Goal: Complete application form: Complete application form

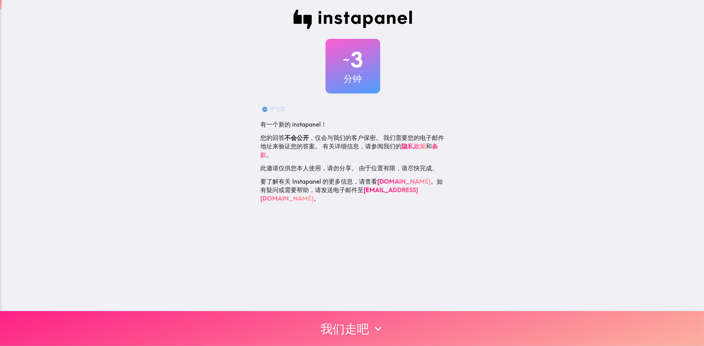
click at [354, 340] on button "我们走吧" at bounding box center [352, 328] width 704 height 35
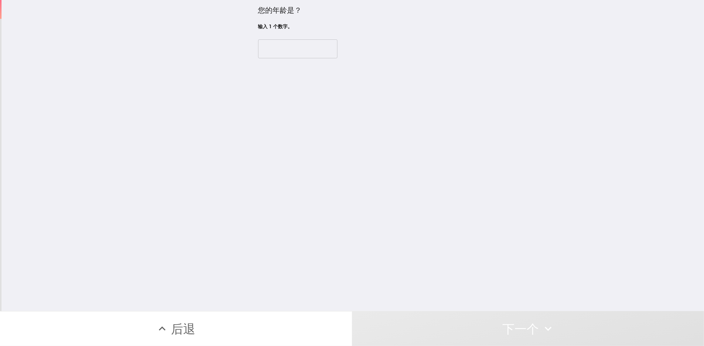
click at [289, 48] on input "number" at bounding box center [297, 48] width 79 height 19
click at [303, 52] on input "number" at bounding box center [297, 48] width 79 height 19
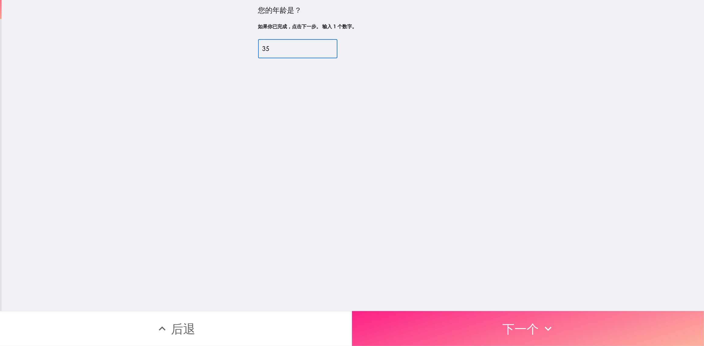
type input "35"
click at [476, 335] on button "下一个" at bounding box center [528, 328] width 352 height 35
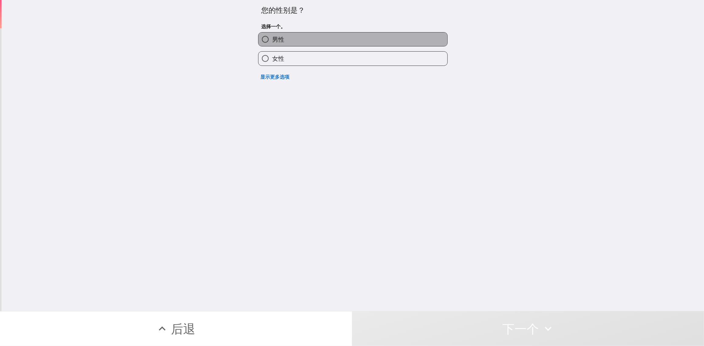
click at [297, 35] on label "男性" at bounding box center [352, 40] width 189 height 14
click at [272, 35] on input "男性" at bounding box center [265, 40] width 14 height 14
radio input "true"
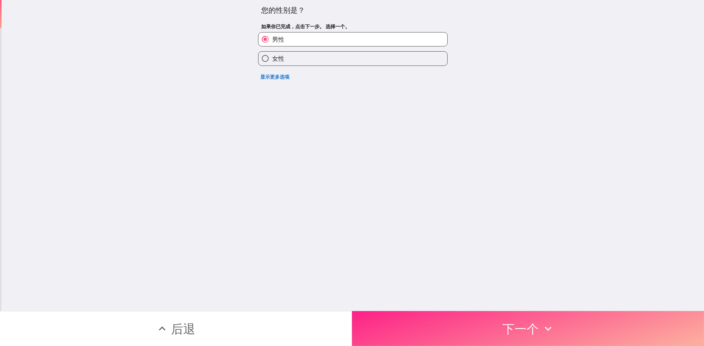
click at [511, 321] on button "下一个" at bounding box center [528, 328] width 352 height 35
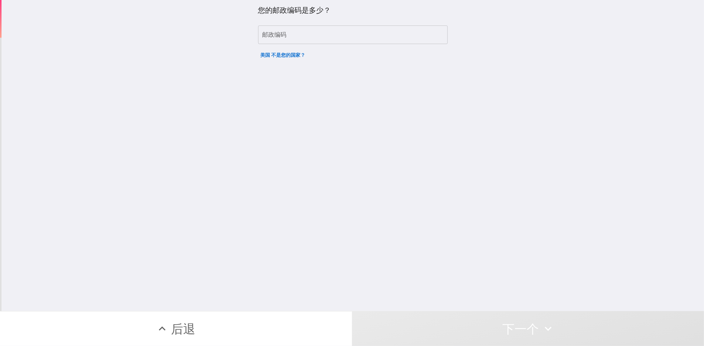
click at [319, 31] on input "邮政编码" at bounding box center [353, 35] width 190 height 19
type input "65807"
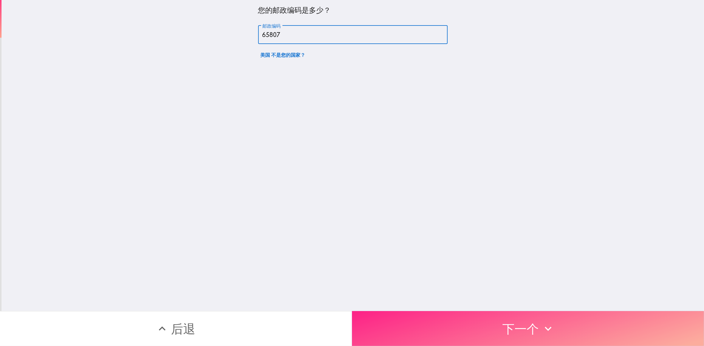
click at [505, 316] on button "下一个" at bounding box center [528, 328] width 352 height 35
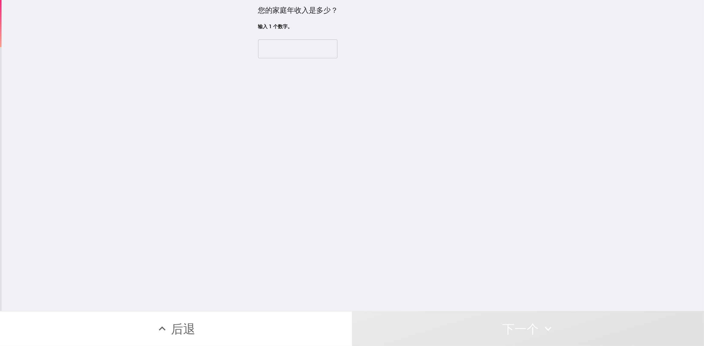
click at [301, 48] on input "number" at bounding box center [297, 48] width 79 height 19
click at [325, 47] on input "number" at bounding box center [297, 48] width 79 height 19
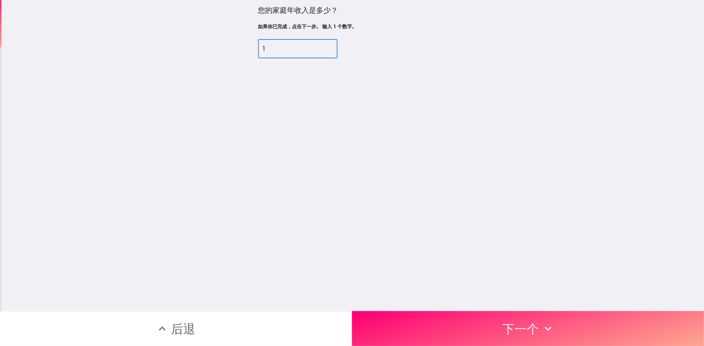
drag, startPoint x: 323, startPoint y: 48, endPoint x: 322, endPoint y: 52, distance: 4.0
click at [323, 49] on input "1" at bounding box center [297, 48] width 79 height 19
click at [322, 52] on input "0" at bounding box center [297, 48] width 79 height 19
drag, startPoint x: 302, startPoint y: 48, endPoint x: 248, endPoint y: 52, distance: 53.9
click at [248, 51] on div "您的家庭年收入是多少？ 如果你已完成，点击下一步。 输入 1 个数字。 0 ​" at bounding box center [353, 155] width 703 height 311
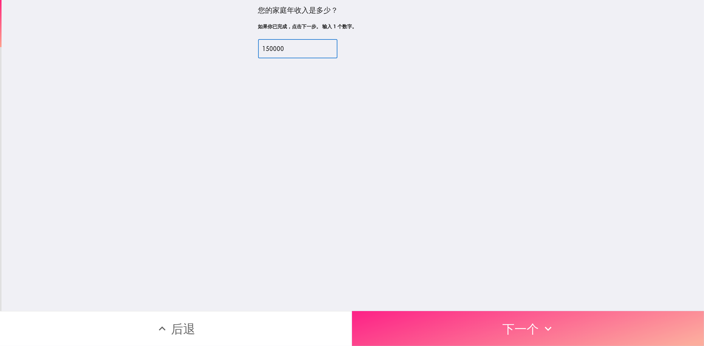
type input "150000"
click at [480, 320] on button "下一个" at bounding box center [528, 328] width 352 height 35
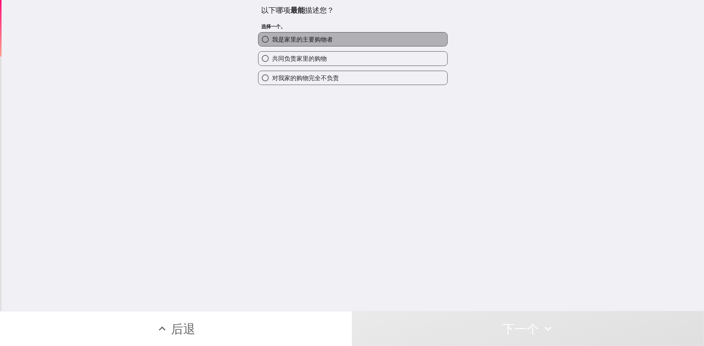
click at [302, 41] on span "我是家里的主要购物者" at bounding box center [302, 39] width 61 height 9
click at [272, 41] on input "我是家里的主要购物者" at bounding box center [265, 40] width 14 height 14
radio input "true"
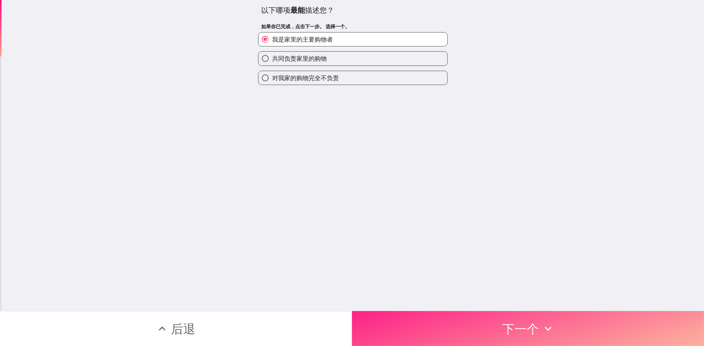
click at [455, 316] on button "下一个" at bounding box center [528, 328] width 352 height 35
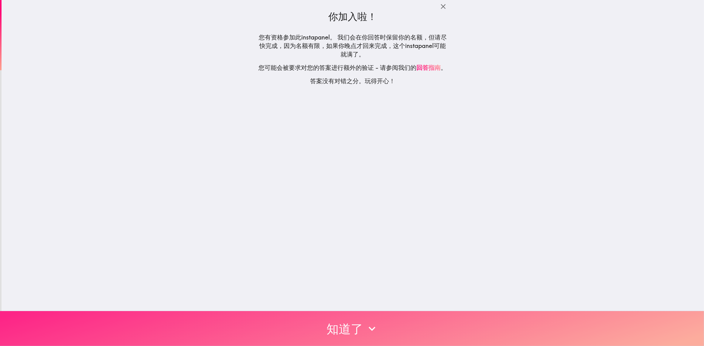
click at [461, 313] on button "知道了" at bounding box center [352, 328] width 704 height 35
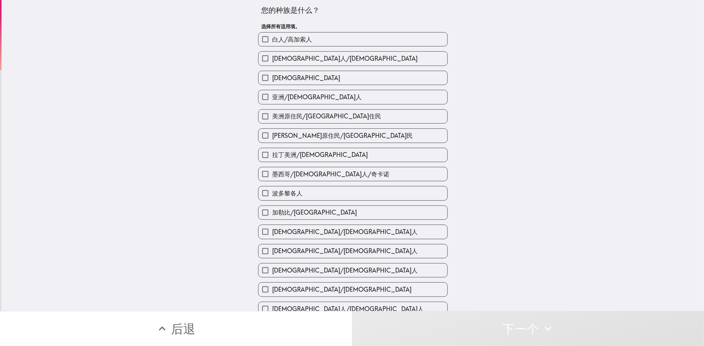
click at [386, 43] on label "白人/高加索人" at bounding box center [352, 40] width 189 height 14
click at [272, 43] on input "白人/高加索人" at bounding box center [265, 40] width 14 height 14
checkbox input "true"
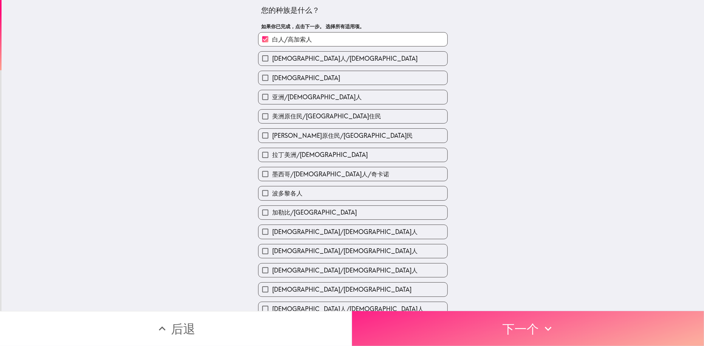
click at [505, 336] on button "下一个" at bounding box center [528, 328] width 352 height 35
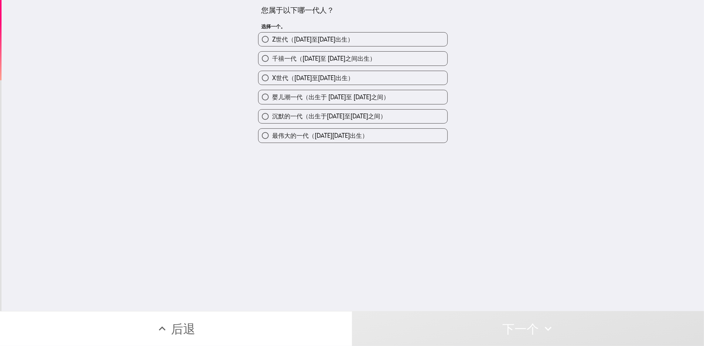
click at [390, 59] on label "千禧一代（[DATE]至 [DATE]之间出生）" at bounding box center [352, 59] width 189 height 14
click at [272, 59] on input "千禧一代（[DATE]至 [DATE]之间出生）" at bounding box center [265, 59] width 14 height 14
radio input "true"
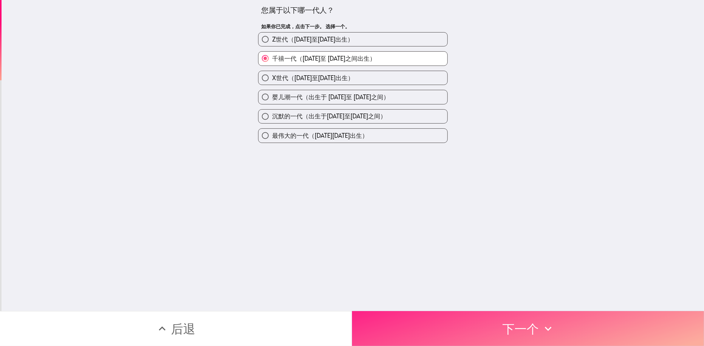
click at [496, 327] on button "下一个" at bounding box center [528, 328] width 352 height 35
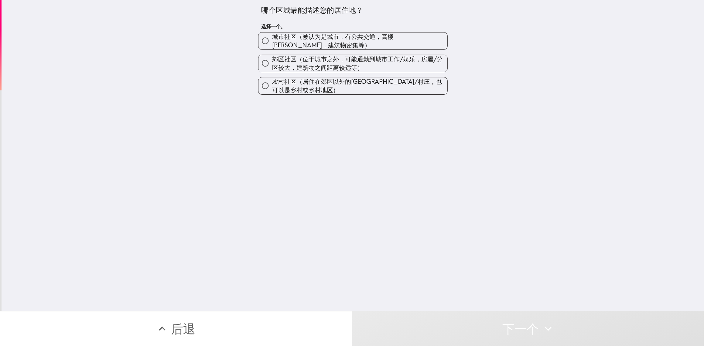
click at [359, 42] on span "城市社区（被认为是城市，有公共交通，高楼[PERSON_NAME]，建筑物密集等）" at bounding box center [359, 41] width 175 height 17
click at [272, 42] on input "城市社区（被认为是城市，有公共交通，高楼[PERSON_NAME]，建筑物密集等）" at bounding box center [265, 41] width 14 height 14
radio input "true"
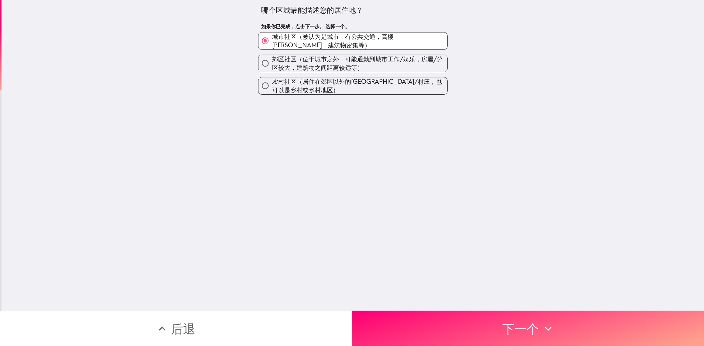
click at [473, 297] on div "哪个区域最能描述您的居住地？ 如果你已完成，点击下一步。 选择一个。 城市社区（被认为是城市，有公共交通，高楼[PERSON_NAME]，建筑物密集等） 郊区…" at bounding box center [353, 155] width 703 height 311
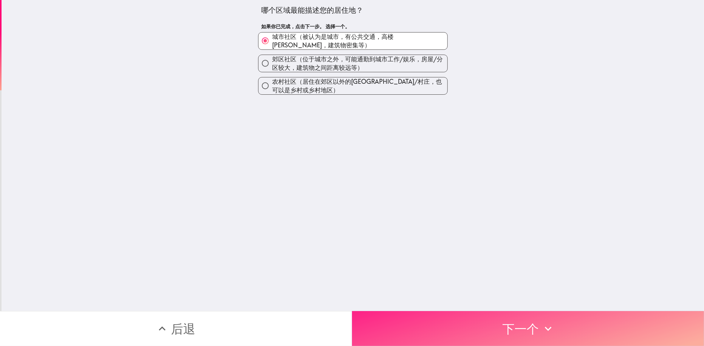
click at [476, 316] on button "下一个" at bounding box center [528, 328] width 352 height 35
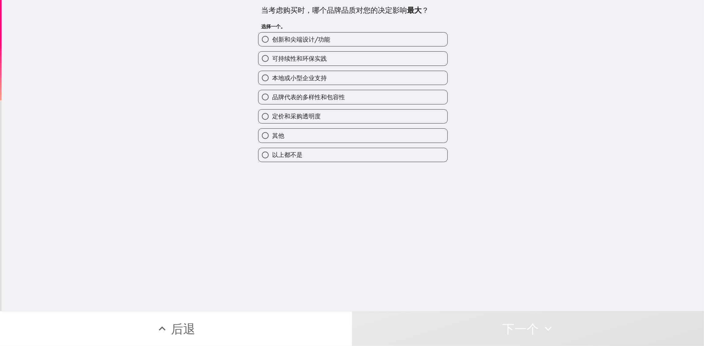
click at [351, 95] on label "品牌代表的多样性和包容性" at bounding box center [352, 97] width 189 height 14
click at [272, 95] on input "品牌代表的多样性和包容性" at bounding box center [265, 97] width 14 height 14
radio input "true"
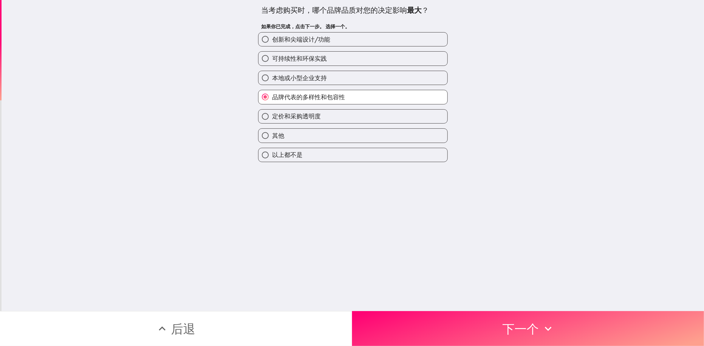
click at [488, 305] on div "当考虑购买时，哪个品牌品质对您的决定影响 最大 ？ 如果你已完成，点击下一步。 选择一个。 创新和尖端设计/功能 可持续性和环保实践 本地或小型企业支持 品牌…" at bounding box center [353, 155] width 703 height 311
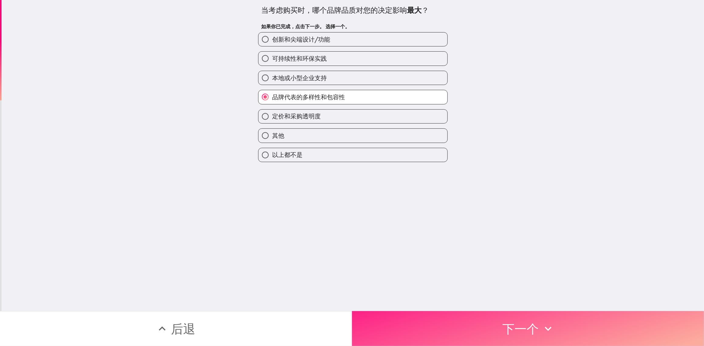
click at [489, 314] on button "下一个" at bounding box center [528, 328] width 352 height 35
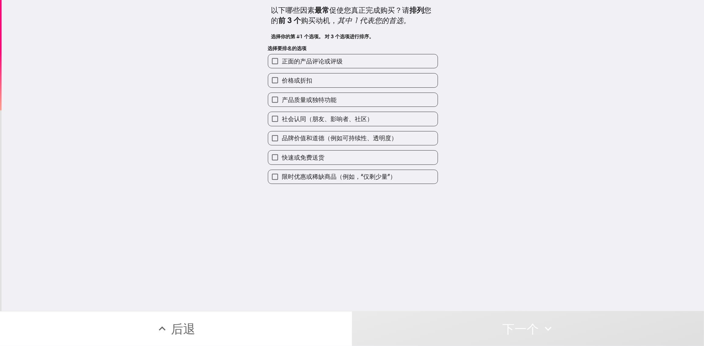
click at [372, 108] on div "社会认同（朋友、影响者、社区）" at bounding box center [350, 116] width 175 height 19
click at [372, 107] on div "社会认同（朋友、影响者、社区）" at bounding box center [350, 116] width 175 height 19
click at [374, 101] on label "产品质量或独特功能" at bounding box center [352, 100] width 169 height 14
click at [282, 101] on input "产品质量或独特功能" at bounding box center [275, 100] width 14 height 14
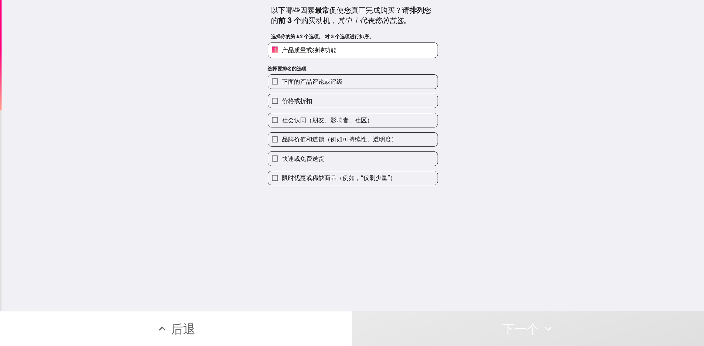
click at [366, 95] on label "价格或折扣" at bounding box center [352, 101] width 169 height 14
click at [282, 95] on input "价格或折扣" at bounding box center [275, 101] width 14 height 14
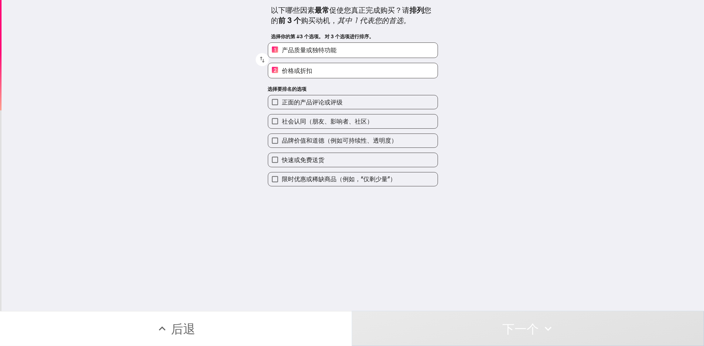
click at [482, 335] on button "下一个" at bounding box center [528, 328] width 352 height 35
click at [323, 66] on label "2 价格或折扣" at bounding box center [352, 70] width 169 height 15
click at [282, 66] on input "2 价格或折扣" at bounding box center [275, 70] width 14 height 15
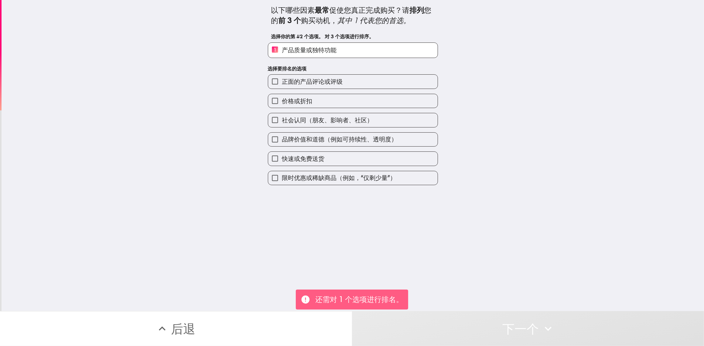
click at [323, 102] on label "价格或折扣" at bounding box center [352, 101] width 169 height 14
click at [282, 102] on input "价格或折扣" at bounding box center [275, 101] width 14 height 14
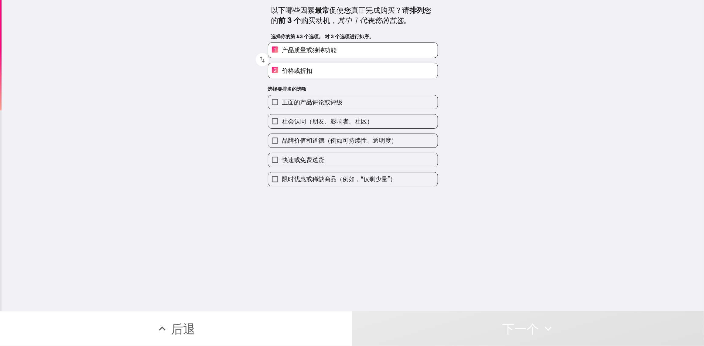
click at [331, 143] on span "品牌价值和道德（例如可持续性、透明度）" at bounding box center [339, 140] width 115 height 9
click at [282, 143] on input "品牌价值和道德（例如可持续性、透明度）" at bounding box center [275, 141] width 14 height 14
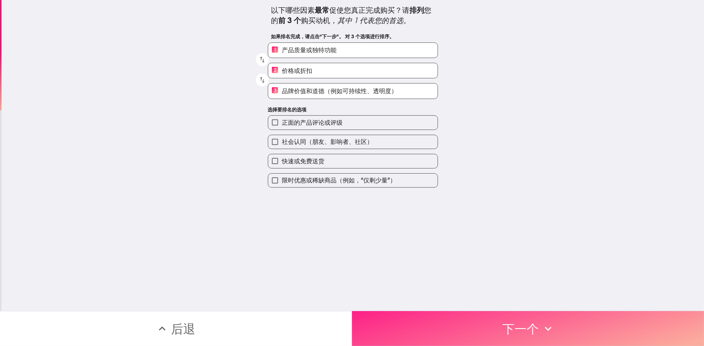
click at [488, 332] on button "下一个" at bounding box center [528, 328] width 352 height 35
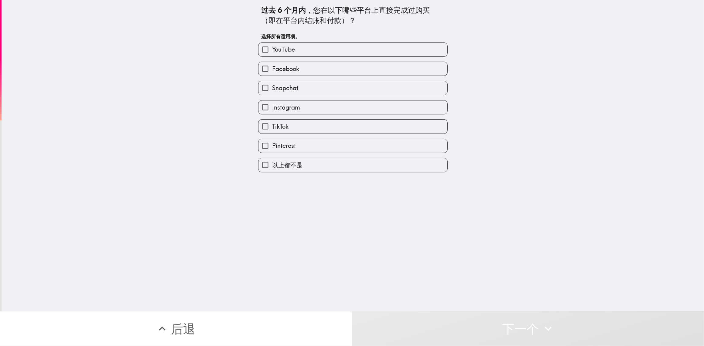
click at [299, 70] on label "Facebook" at bounding box center [352, 69] width 189 height 14
click at [272, 70] on input "Facebook" at bounding box center [265, 69] width 14 height 14
checkbox input "true"
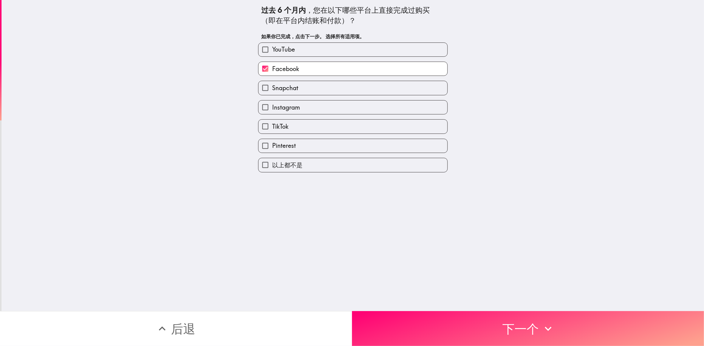
click at [299, 50] on label "YouTube" at bounding box center [352, 50] width 189 height 14
click at [272, 50] on input "YouTube" at bounding box center [265, 50] width 14 height 14
checkbox input "true"
click at [307, 128] on label "TikTok" at bounding box center [352, 127] width 189 height 14
click at [272, 128] on input "TikTok" at bounding box center [265, 127] width 14 height 14
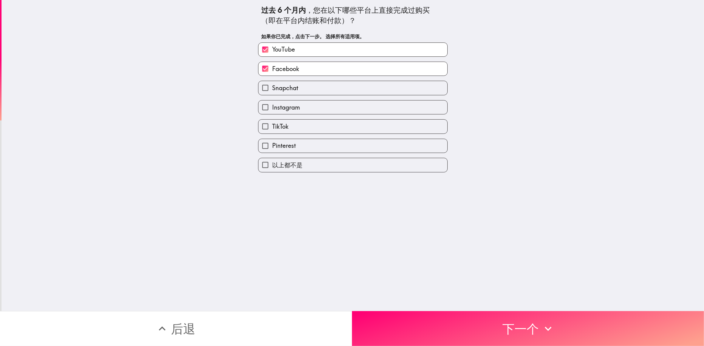
checkbox input "true"
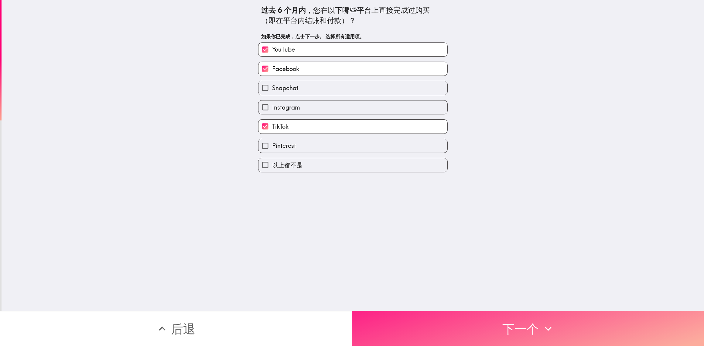
click at [470, 314] on button "下一个" at bounding box center [528, 328] width 352 height 35
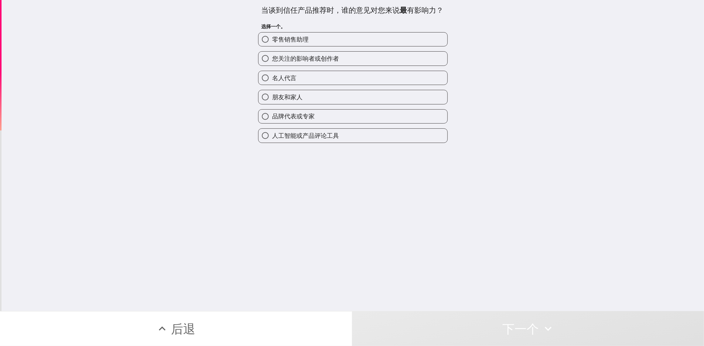
click at [348, 79] on label "名人代言" at bounding box center [352, 78] width 189 height 14
click at [272, 79] on input "名人代言" at bounding box center [265, 78] width 14 height 14
radio input "true"
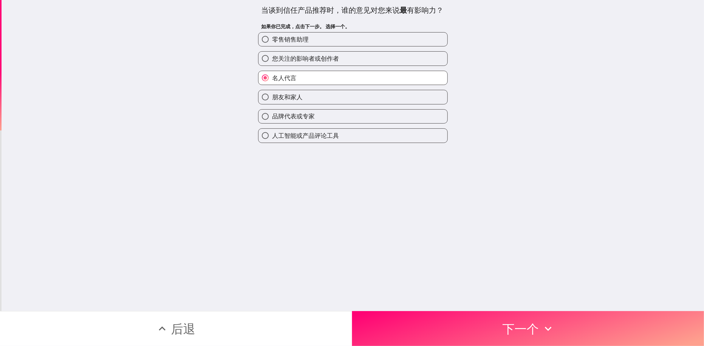
click at [339, 96] on label "朋友和家人" at bounding box center [352, 97] width 189 height 14
click at [272, 96] on input "朋友和家人" at bounding box center [265, 97] width 14 height 14
radio input "true"
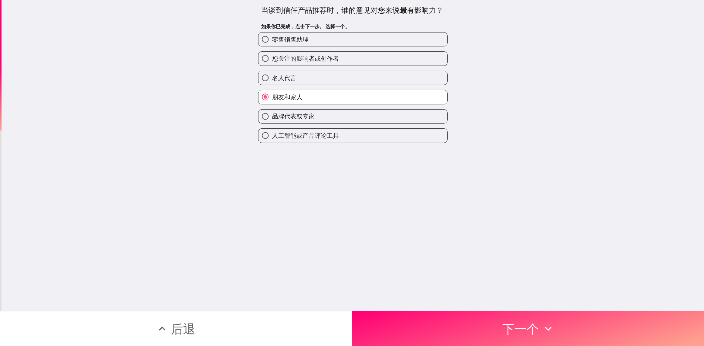
click at [343, 119] on label "品牌代表或专家" at bounding box center [352, 117] width 189 height 14
click at [272, 119] on input "品牌代表或专家" at bounding box center [265, 117] width 14 height 14
radio input "true"
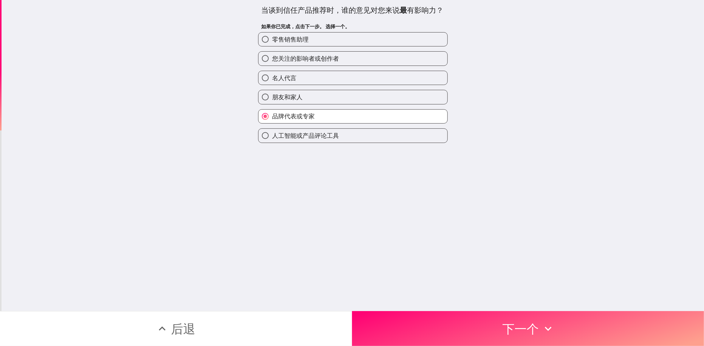
click at [341, 93] on label "朋友和家人" at bounding box center [352, 97] width 189 height 14
click at [272, 93] on input "朋友和家人" at bounding box center [265, 97] width 14 height 14
radio input "true"
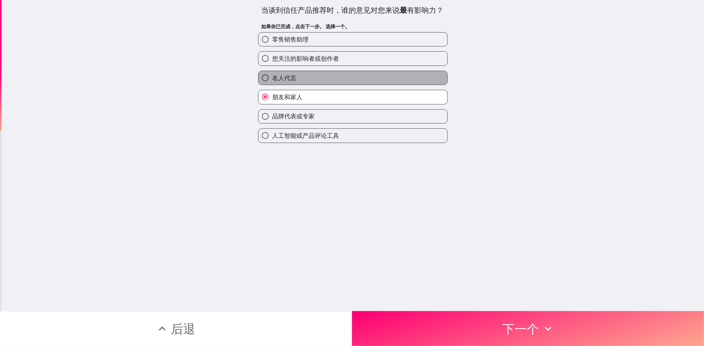
click at [342, 74] on label "名人代言" at bounding box center [352, 78] width 189 height 14
click at [272, 74] on input "名人代言" at bounding box center [265, 78] width 14 height 14
radio input "true"
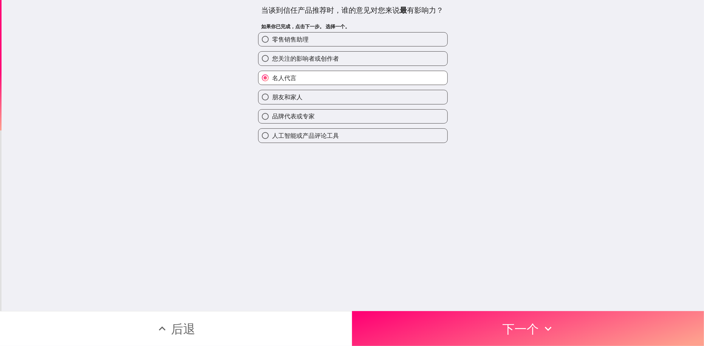
drag, startPoint x: 489, startPoint y: 317, endPoint x: 480, endPoint y: 290, distance: 27.5
click at [489, 317] on button "下一个" at bounding box center [528, 328] width 352 height 35
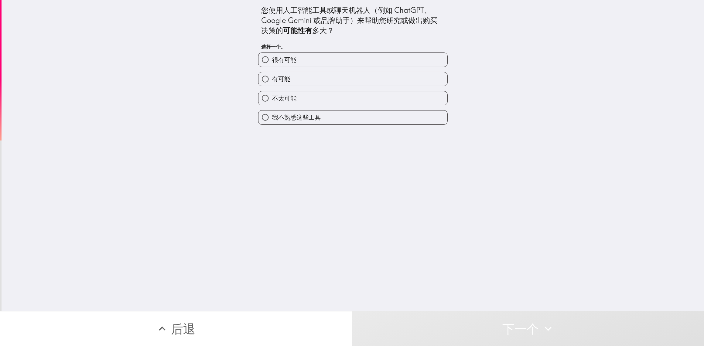
click at [341, 62] on label "很有可能" at bounding box center [352, 60] width 189 height 14
click at [272, 62] on input "很有可能" at bounding box center [265, 60] width 14 height 14
radio input "true"
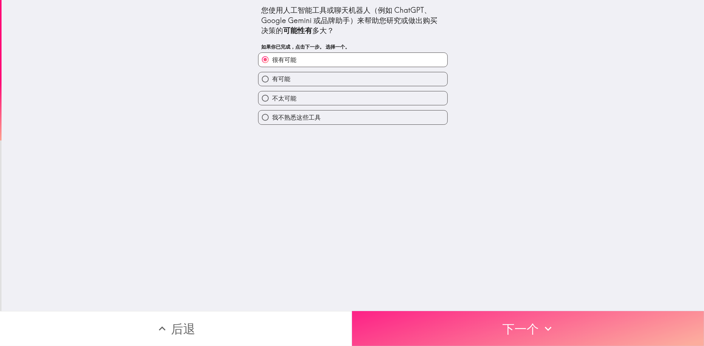
click at [500, 320] on button "下一个" at bounding box center [528, 328] width 352 height 35
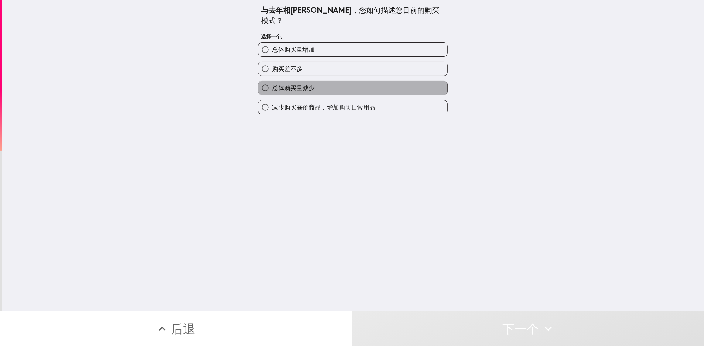
click at [313, 81] on label "总体购买量减少" at bounding box center [352, 88] width 189 height 14
click at [272, 81] on input "总体购买量减少" at bounding box center [265, 88] width 14 height 14
radio input "true"
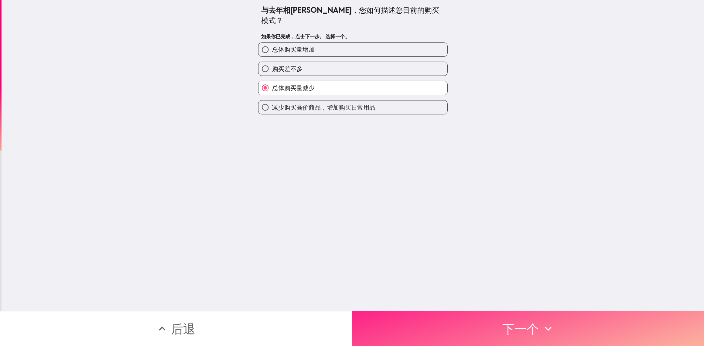
click at [481, 331] on button "下一个" at bounding box center [528, 328] width 352 height 35
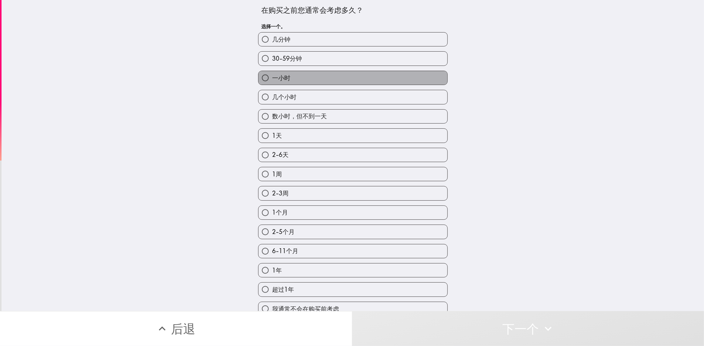
click at [339, 81] on label "一小时" at bounding box center [352, 78] width 189 height 14
click at [272, 81] on input "一小时" at bounding box center [265, 78] width 14 height 14
radio input "true"
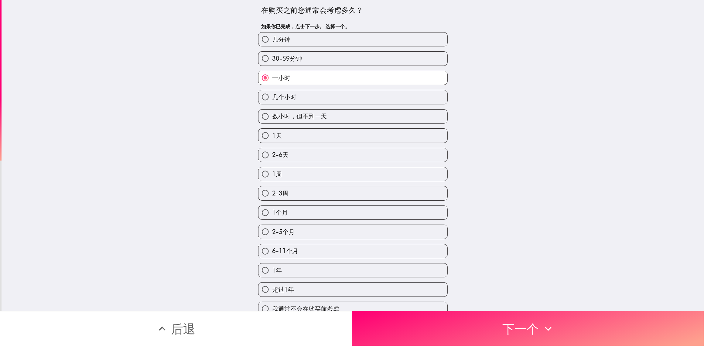
click at [360, 98] on label "几个小时" at bounding box center [352, 97] width 189 height 14
click at [272, 98] on input "几个小时" at bounding box center [265, 97] width 14 height 14
radio input "true"
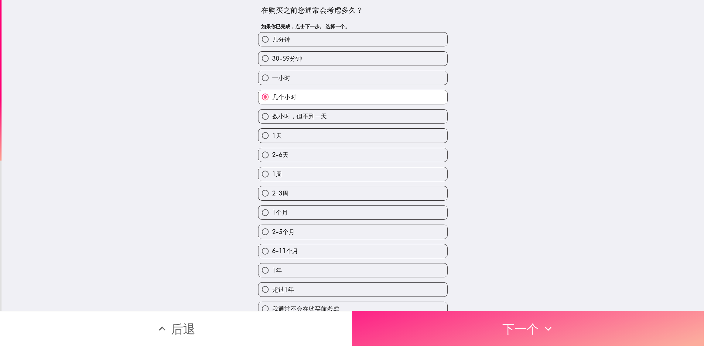
click at [505, 330] on button "下一个" at bounding box center [528, 328] width 352 height 35
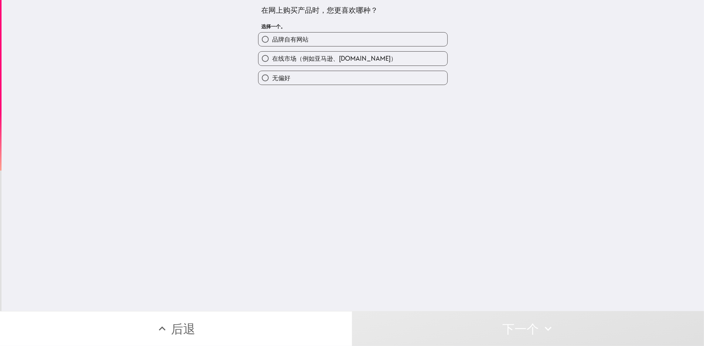
click at [330, 56] on span "在线市场（例如亚马逊、[DOMAIN_NAME]）" at bounding box center [334, 58] width 125 height 9
click at [272, 56] on input "在线市场（例如亚马逊、[DOMAIN_NAME]）" at bounding box center [265, 59] width 14 height 14
radio input "true"
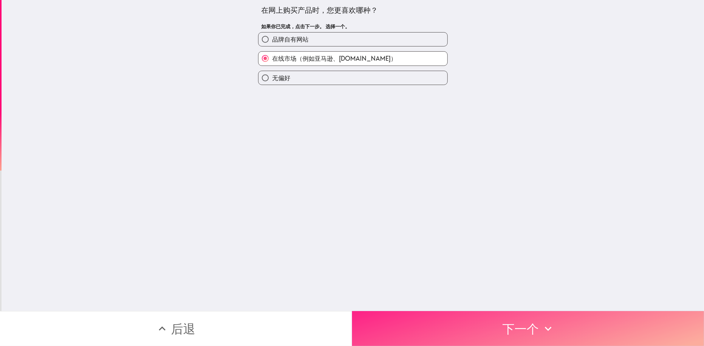
click at [494, 341] on button "下一个" at bounding box center [528, 328] width 352 height 35
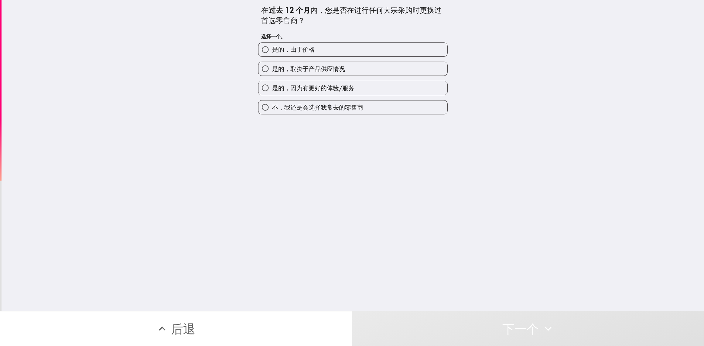
click at [326, 69] on span "是的，取决于产品供应情况" at bounding box center [308, 69] width 73 height 9
click at [272, 69] on input "是的，取决于产品供应情况" at bounding box center [265, 69] width 14 height 14
radio input "true"
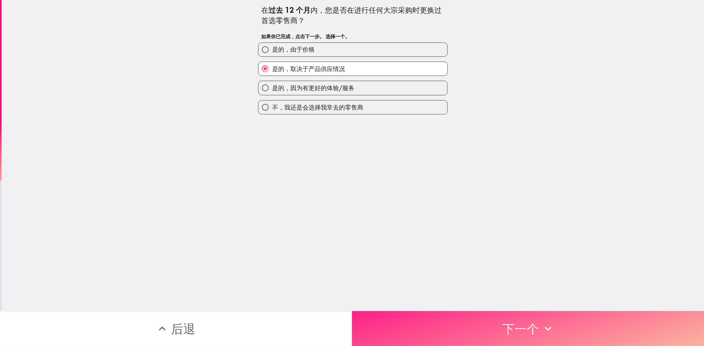
click at [506, 318] on button "下一个" at bounding box center [528, 328] width 352 height 35
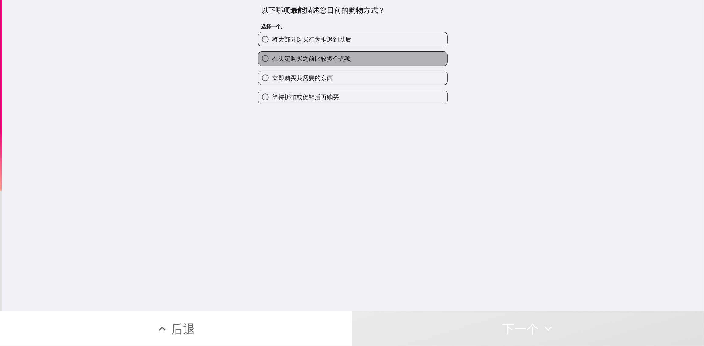
click at [356, 60] on label "在决定购买之前比较多个选项" at bounding box center [352, 59] width 189 height 14
click at [272, 60] on input "在决定购买之前比较多个选项" at bounding box center [265, 59] width 14 height 14
radio input "true"
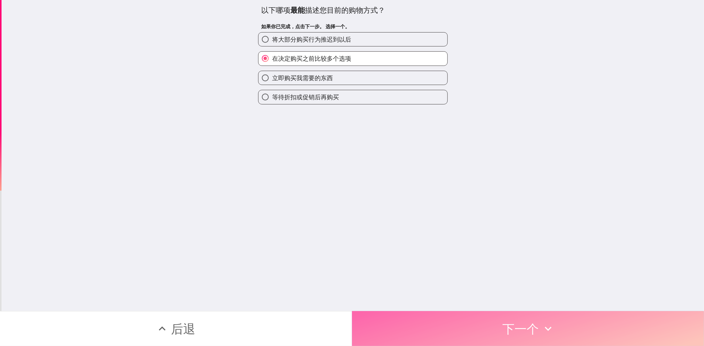
click at [516, 337] on button "下一个" at bounding box center [528, 328] width 352 height 35
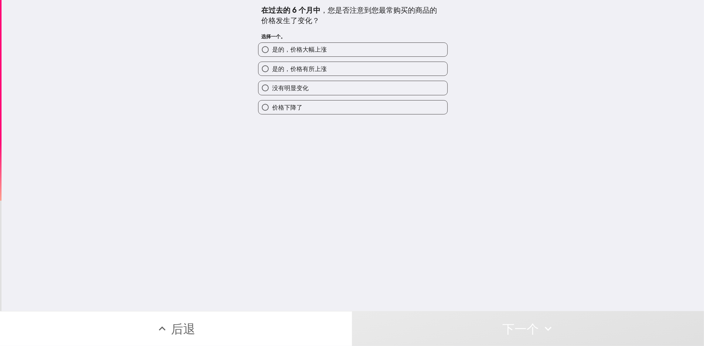
click at [316, 68] on span "是的，价格有所上涨" at bounding box center [299, 69] width 55 height 9
click at [272, 68] on input "是的，价格有所上涨" at bounding box center [265, 69] width 14 height 14
radio input "true"
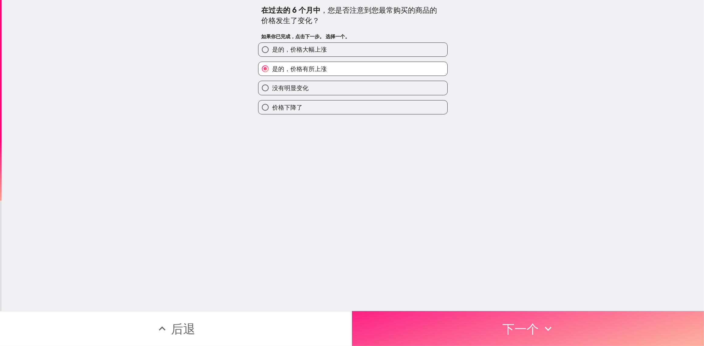
drag, startPoint x: 487, startPoint y: 306, endPoint x: 486, endPoint y: 311, distance: 5.9
click at [487, 306] on div "在过去的 6 个月中 ，您是否注意到您最常购买的商品的价格发生了变化？ 如果你已完成，点击下一步。 选择一个。 是的，价格大幅上涨 是的，价格有所上涨 没有明…" at bounding box center [353, 155] width 703 height 311
click at [490, 325] on button "下一个" at bounding box center [528, 328] width 352 height 35
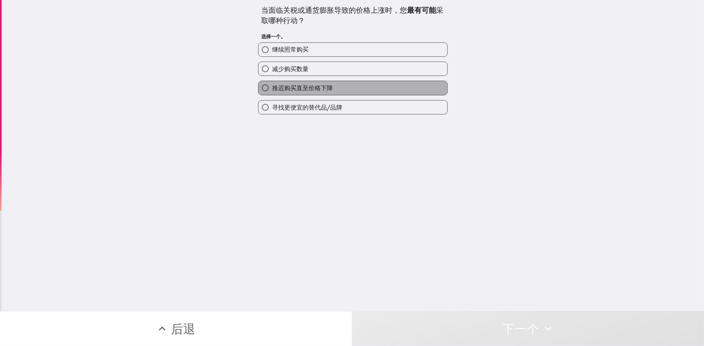
click at [342, 86] on label "推迟购买直至价格下降" at bounding box center [352, 88] width 189 height 14
click at [272, 86] on input "推迟购买直至价格下降" at bounding box center [265, 88] width 14 height 14
radio input "true"
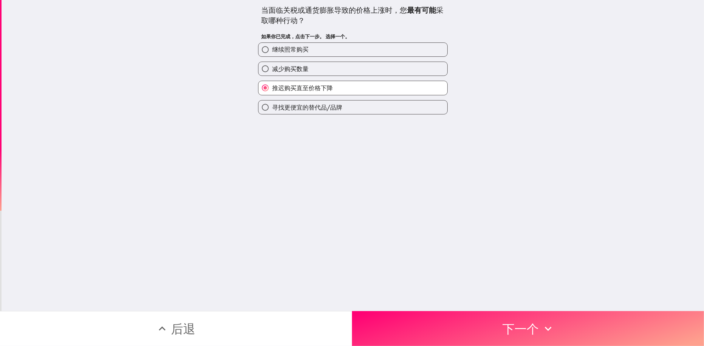
click at [499, 301] on div "当面临关税或通货膨胀导致的价格上涨时，您 最有可能 采取哪种行动？ 如果你已完成，点击下一步。 选择一个。 继续照常购买 减少购买数量 推迟购买直至价格下降 …" at bounding box center [353, 155] width 703 height 311
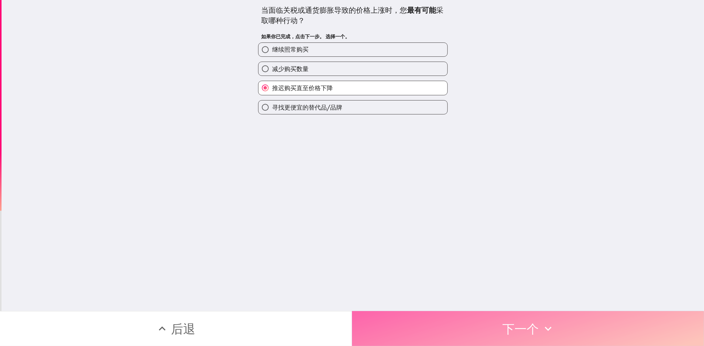
click at [500, 311] on button "下一个" at bounding box center [528, 328] width 352 height 35
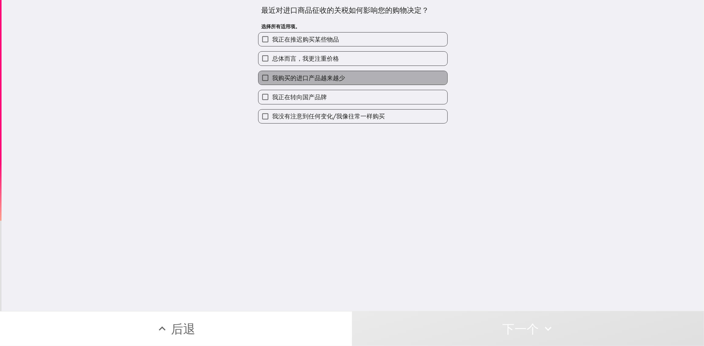
click at [366, 74] on label "我购买的进口产品越来越少" at bounding box center [352, 78] width 189 height 14
click at [272, 74] on input "我购买的进口产品越来越少" at bounding box center [265, 78] width 14 height 14
checkbox input "true"
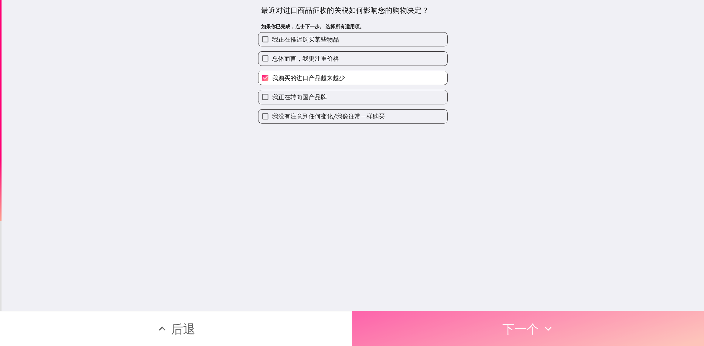
click at [515, 315] on button "下一个" at bounding box center [528, 328] width 352 height 35
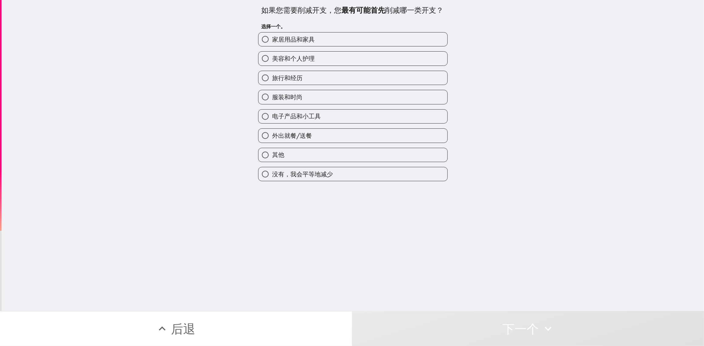
click at [358, 110] on label "电子产品和小工具" at bounding box center [352, 117] width 189 height 14
click at [272, 110] on input "电子产品和小工具" at bounding box center [265, 117] width 14 height 14
radio input "true"
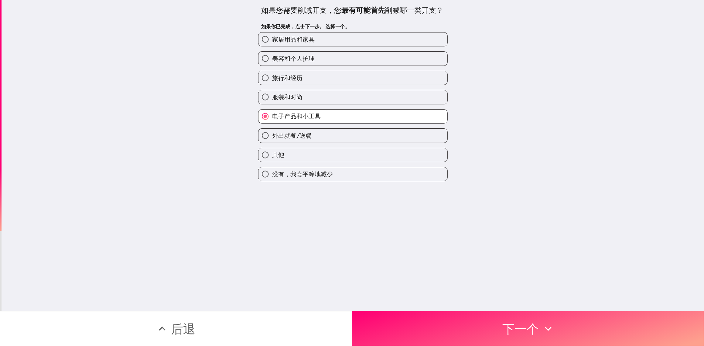
click at [361, 72] on label "旅行和经历" at bounding box center [352, 78] width 189 height 14
click at [272, 72] on input "旅行和经历" at bounding box center [265, 78] width 14 height 14
radio input "true"
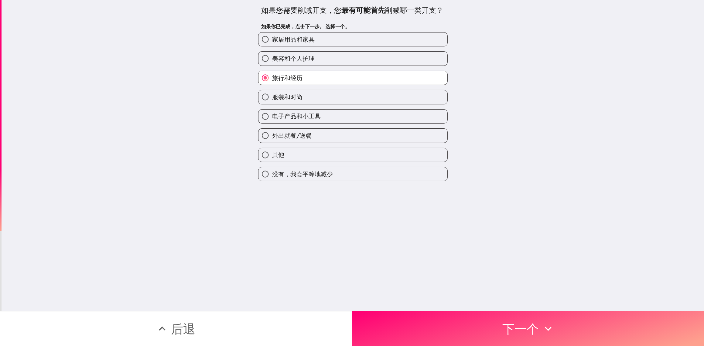
click at [353, 95] on label "服装和时尚" at bounding box center [352, 97] width 189 height 14
click at [272, 95] on input "服装和时尚" at bounding box center [265, 97] width 14 height 14
radio input "true"
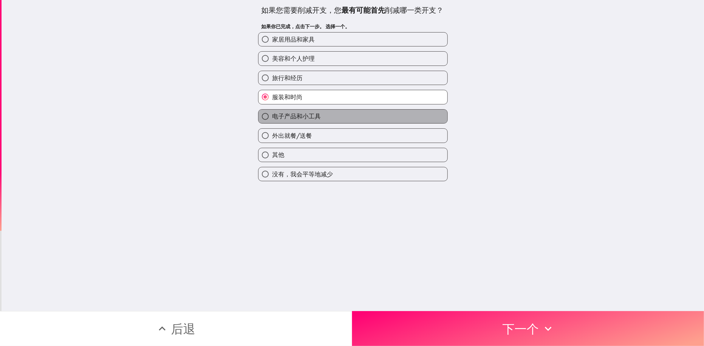
click at [354, 115] on label "电子产品和小工具" at bounding box center [352, 117] width 189 height 14
click at [272, 115] on input "电子产品和小工具" at bounding box center [265, 117] width 14 height 14
radio input "true"
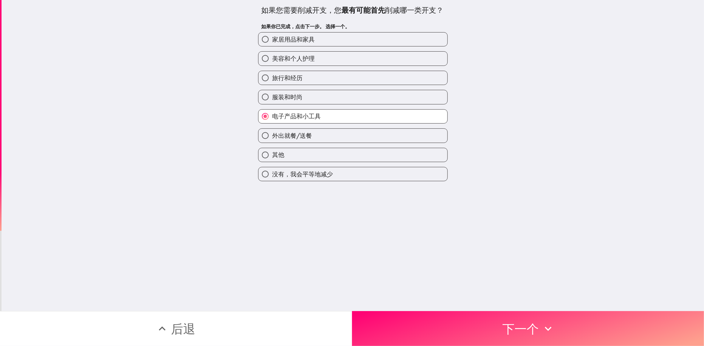
click at [360, 73] on label "旅行和经历" at bounding box center [352, 78] width 189 height 14
click at [272, 73] on input "旅行和经历" at bounding box center [265, 78] width 14 height 14
radio input "true"
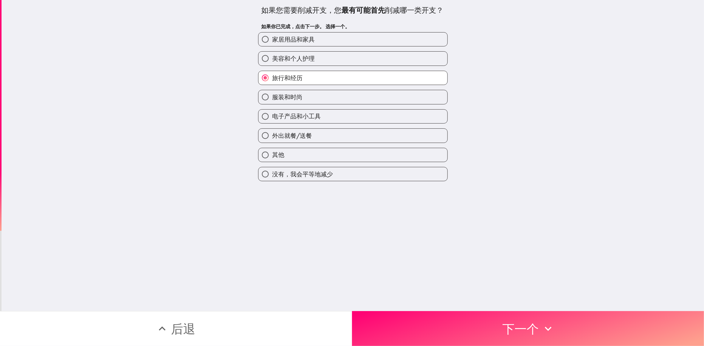
click at [361, 93] on label "服装和时尚" at bounding box center [352, 97] width 189 height 14
click at [272, 93] on input "服装和时尚" at bounding box center [265, 97] width 14 height 14
radio input "true"
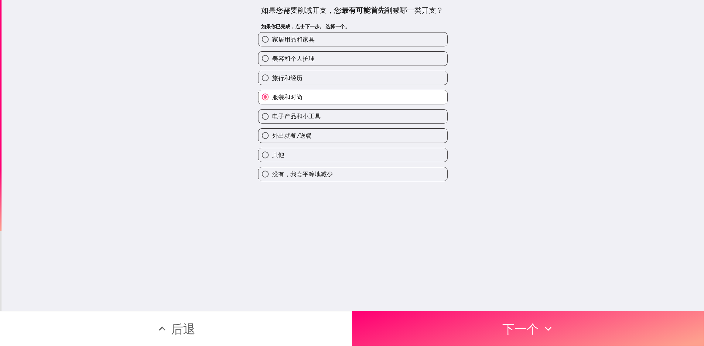
click at [363, 77] on label "旅行和经历" at bounding box center [352, 78] width 189 height 14
click at [272, 77] on input "旅行和经历" at bounding box center [265, 78] width 14 height 14
radio input "true"
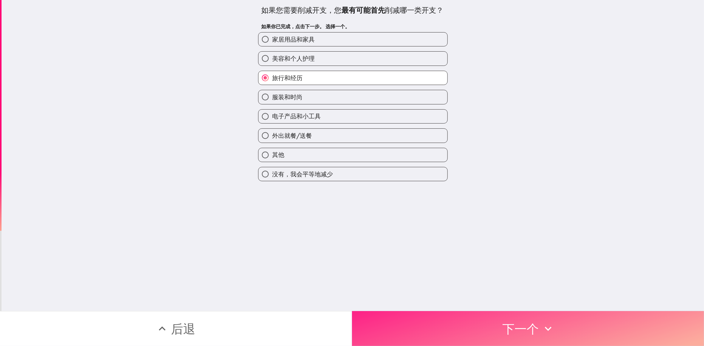
click at [510, 318] on button "下一个" at bounding box center [528, 328] width 352 height 35
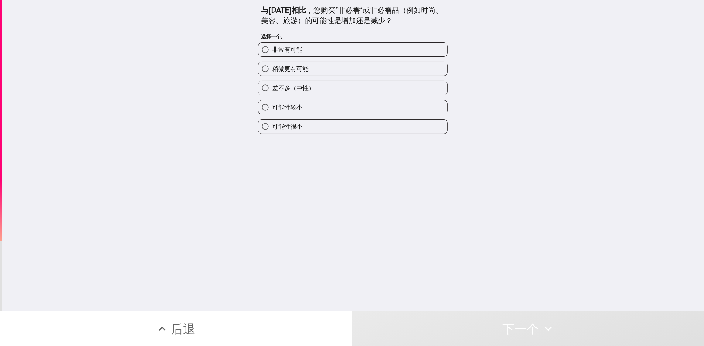
click at [355, 83] on label "差不多（中性）" at bounding box center [352, 88] width 189 height 14
click at [272, 83] on input "差不多（中性）" at bounding box center [265, 88] width 14 height 14
radio input "true"
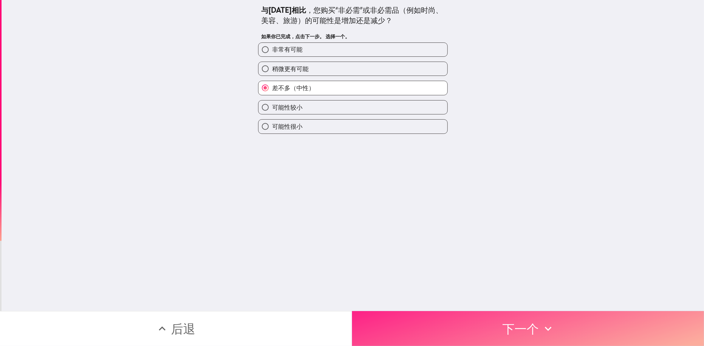
click at [514, 320] on button "下一个" at bounding box center [528, 328] width 352 height 35
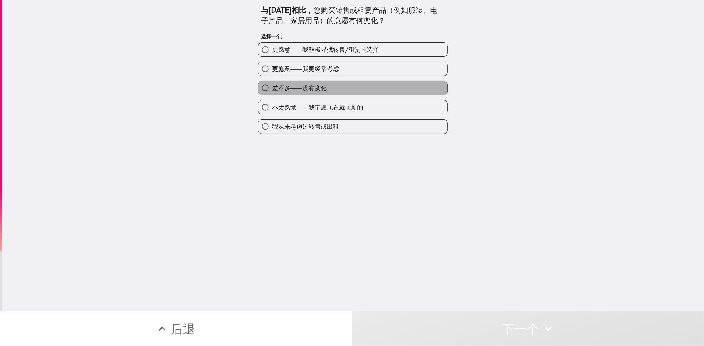
click at [347, 93] on label "差不多——没有变化" at bounding box center [352, 88] width 189 height 14
click at [272, 93] on input "差不多——没有变化" at bounding box center [265, 88] width 14 height 14
radio input "true"
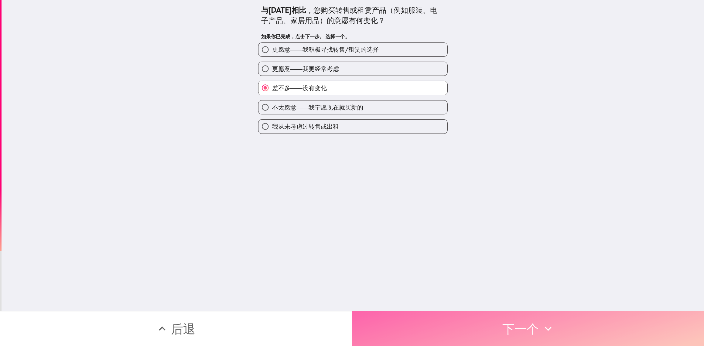
click at [497, 316] on button "下一个" at bounding box center [528, 328] width 352 height 35
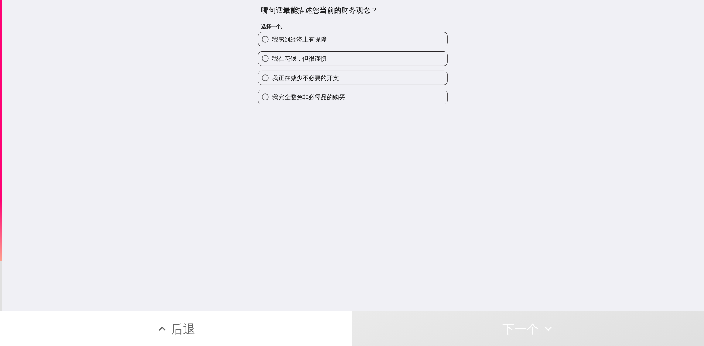
click at [358, 78] on label "我正在减少不必要的开支" at bounding box center [352, 78] width 189 height 14
click at [272, 78] on input "我正在减少不必要的开支" at bounding box center [265, 78] width 14 height 14
radio input "true"
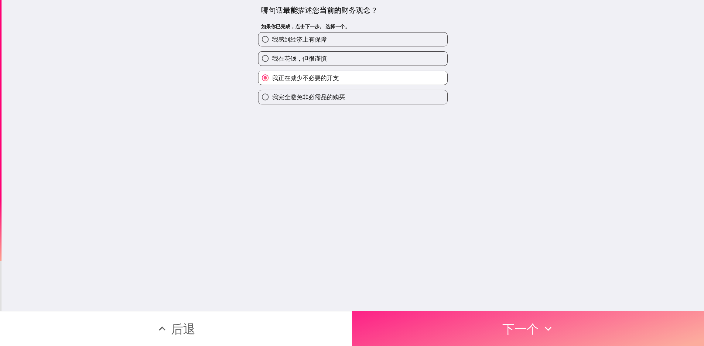
click at [527, 318] on button "下一个" at bounding box center [528, 328] width 352 height 35
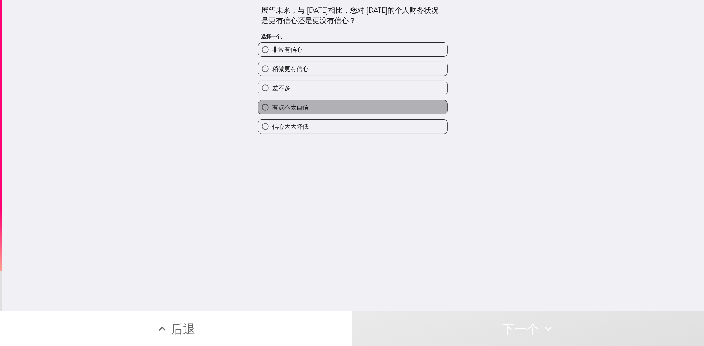
click at [373, 101] on label "有点不太自信" at bounding box center [352, 108] width 189 height 14
click at [272, 101] on input "有点不太自信" at bounding box center [265, 108] width 14 height 14
radio input "true"
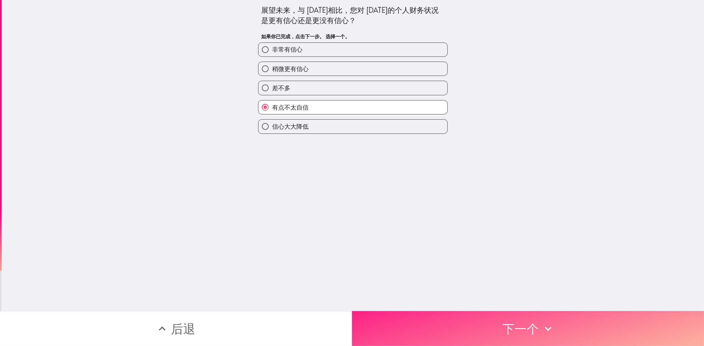
click at [531, 323] on button "下一个" at bounding box center [528, 328] width 352 height 35
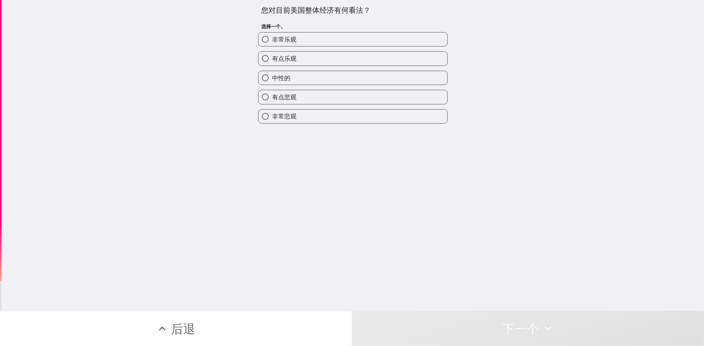
click at [383, 75] on label "中性的" at bounding box center [352, 78] width 189 height 14
click at [272, 75] on input "中性的" at bounding box center [265, 78] width 14 height 14
radio input "true"
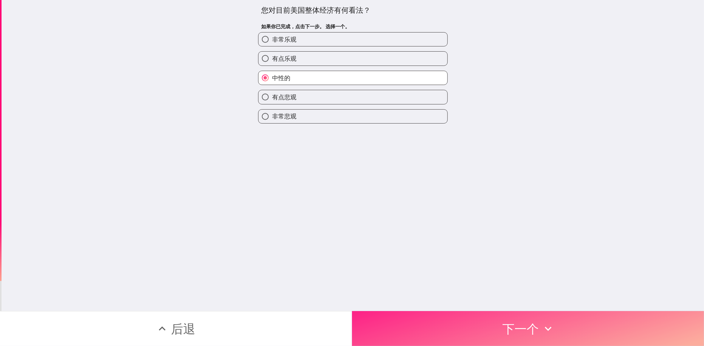
click at [517, 332] on button "下一个" at bounding box center [528, 328] width 352 height 35
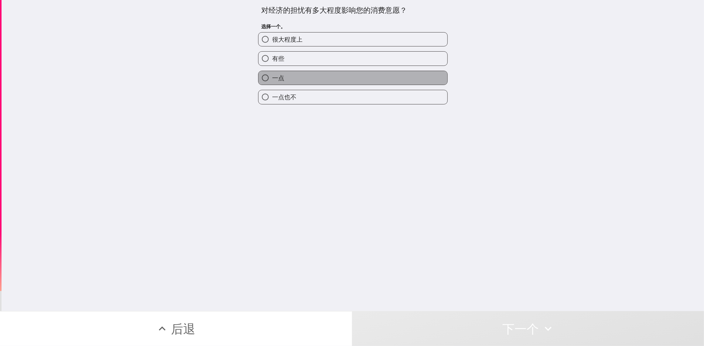
click at [378, 73] on label "一点" at bounding box center [352, 78] width 189 height 14
click at [272, 73] on input "一点" at bounding box center [265, 78] width 14 height 14
radio input "true"
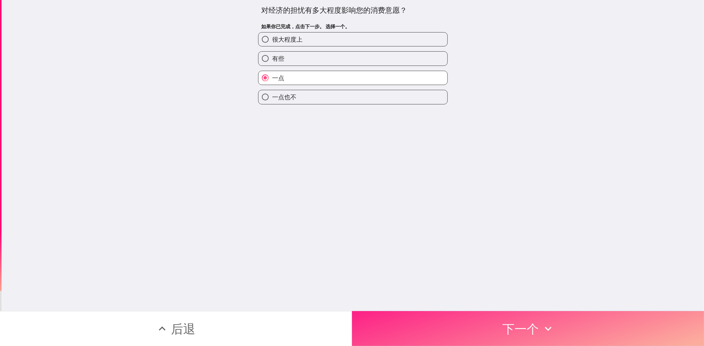
click at [537, 315] on button "下一个" at bounding box center [528, 328] width 352 height 35
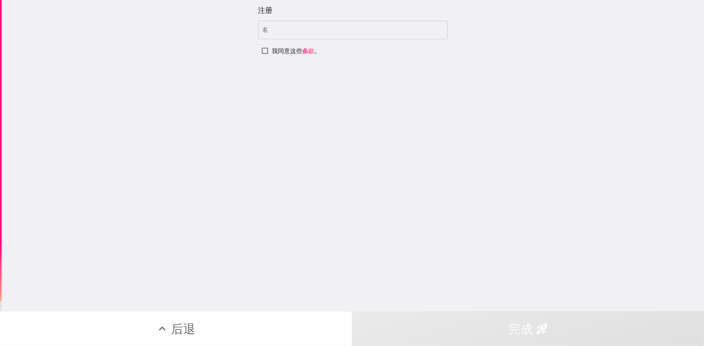
click at [327, 32] on input "名" at bounding box center [353, 30] width 190 height 19
type input "[PERSON_NAME]"
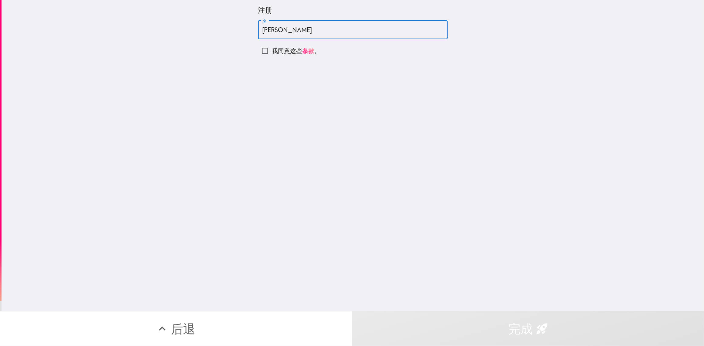
drag, startPoint x: 347, startPoint y: 63, endPoint x: 332, endPoint y: 59, distance: 15.3
click at [347, 62] on div "注册 名 [PERSON_NAME] 名 我同意这些 条款 。" at bounding box center [353, 155] width 703 height 311
click at [261, 50] on input "我同意这些 条款 。" at bounding box center [265, 51] width 14 height 14
checkbox input "true"
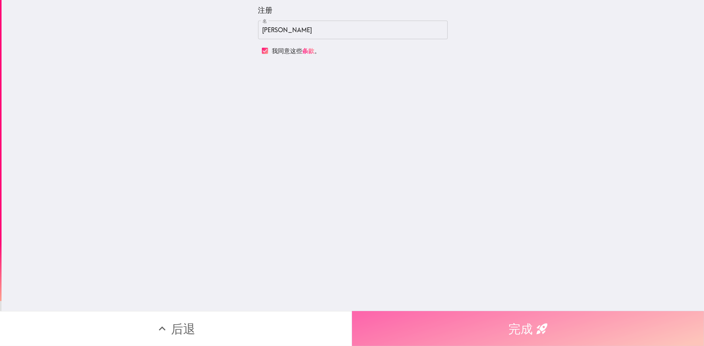
click at [531, 327] on button "完成" at bounding box center [528, 328] width 352 height 35
